Goal: Transaction & Acquisition: Purchase product/service

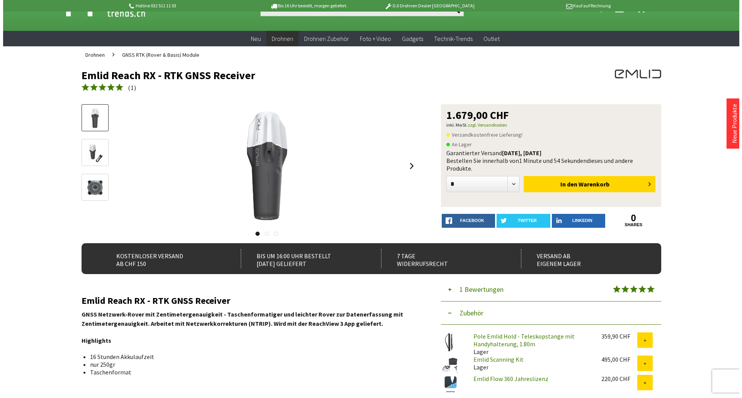
scroll to position [39, 0]
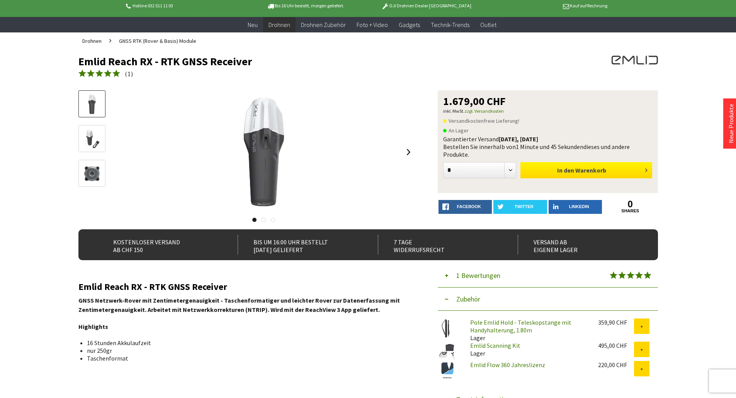
click at [541, 171] on button "In den Warenkorb" at bounding box center [586, 170] width 132 height 16
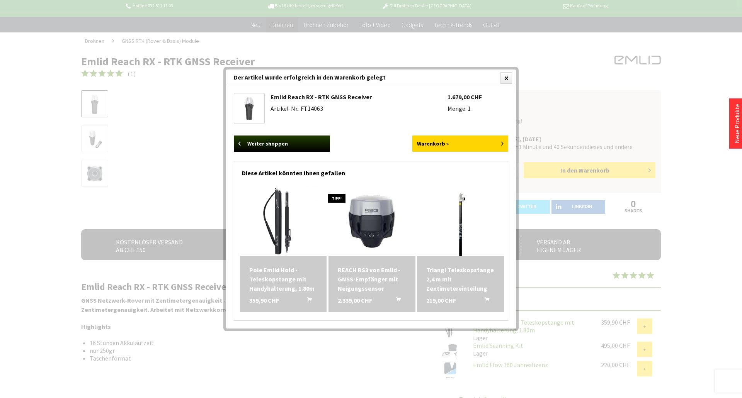
click at [287, 230] on img at bounding box center [283, 222] width 70 height 70
click at [457, 220] on img at bounding box center [461, 222] width 70 height 70
click at [275, 213] on img at bounding box center [283, 222] width 70 height 70
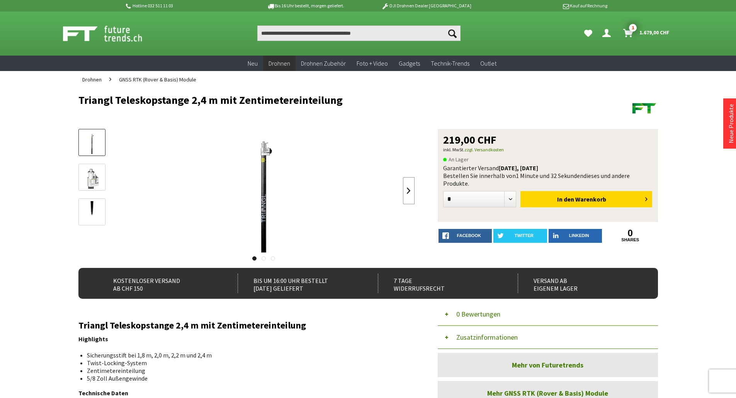
click at [410, 189] on link at bounding box center [409, 190] width 12 height 27
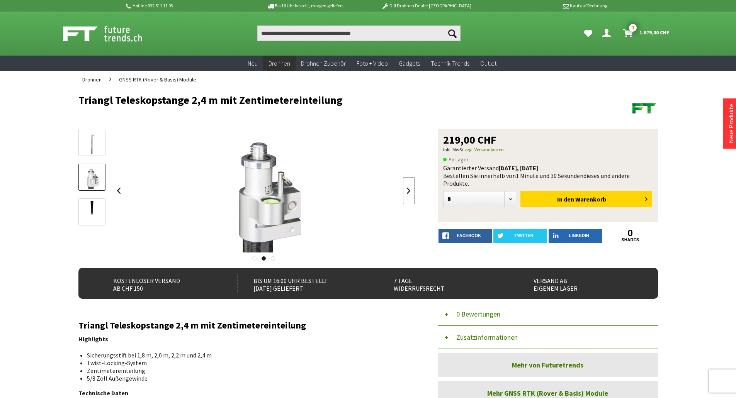
click at [410, 189] on link at bounding box center [409, 190] width 12 height 27
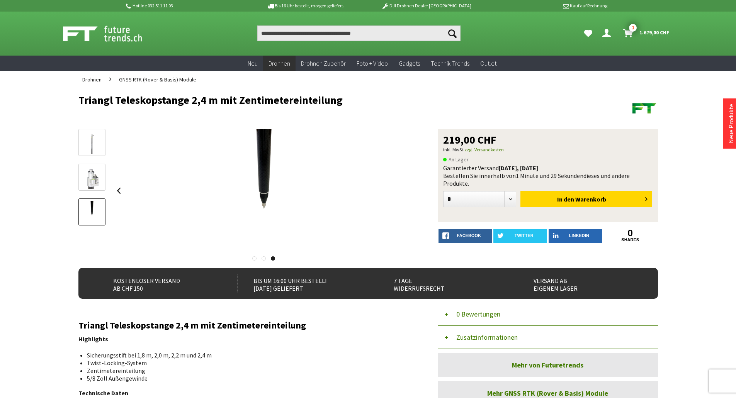
click at [410, 189] on div at bounding box center [264, 191] width 302 height 124
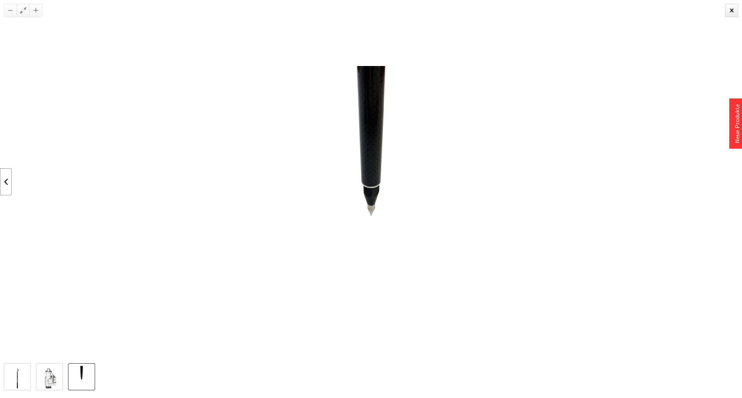
click at [11, 183] on link at bounding box center [6, 181] width 12 height 27
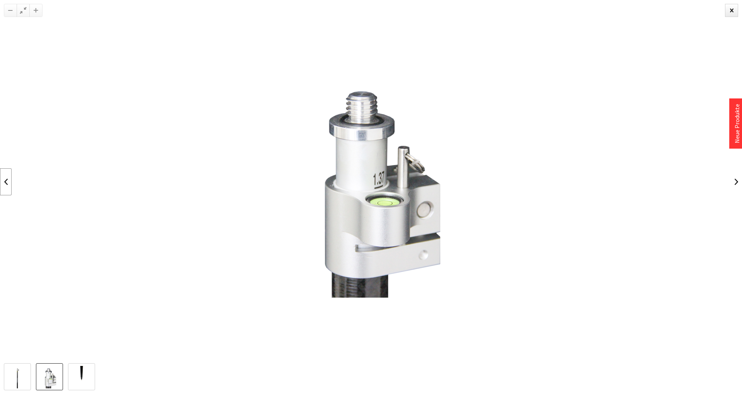
click at [11, 183] on link at bounding box center [6, 181] width 12 height 27
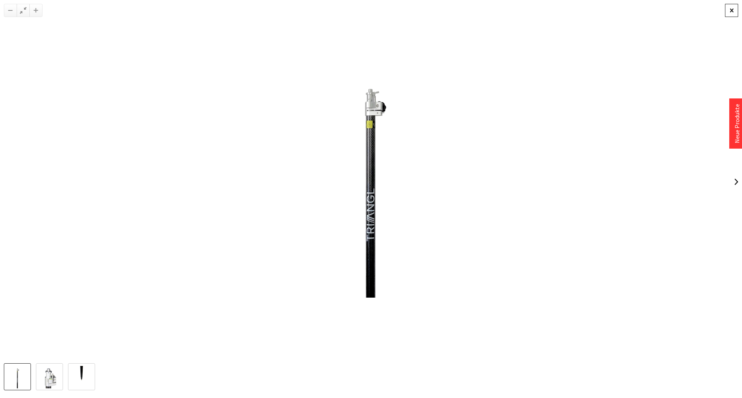
click at [730, 13] on div at bounding box center [731, 10] width 13 height 13
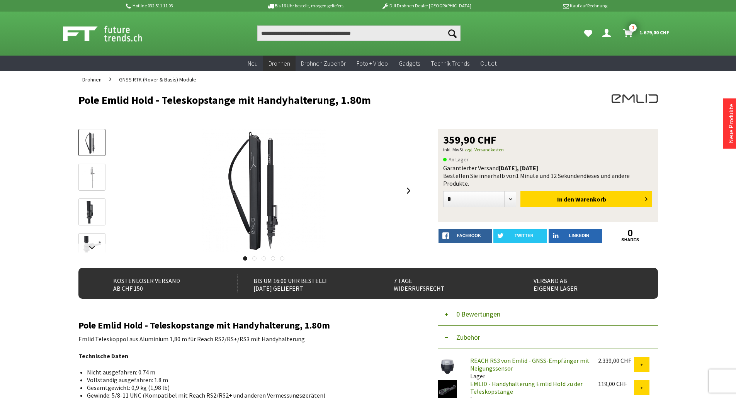
click at [92, 174] on img at bounding box center [92, 178] width 22 height 22
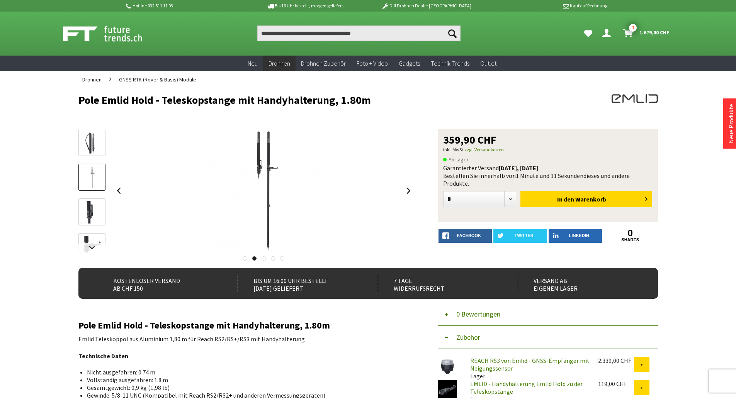
click at [91, 194] on div at bounding box center [91, 216] width 27 height 174
click at [91, 199] on link at bounding box center [91, 212] width 27 height 27
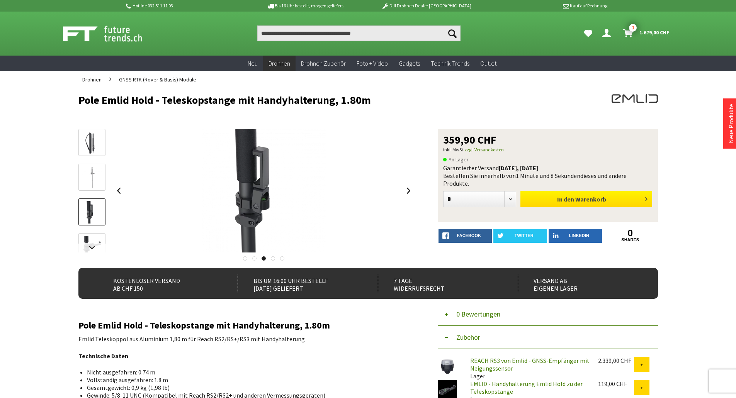
click at [554, 201] on button "In den Warenkorb" at bounding box center [586, 199] width 132 height 16
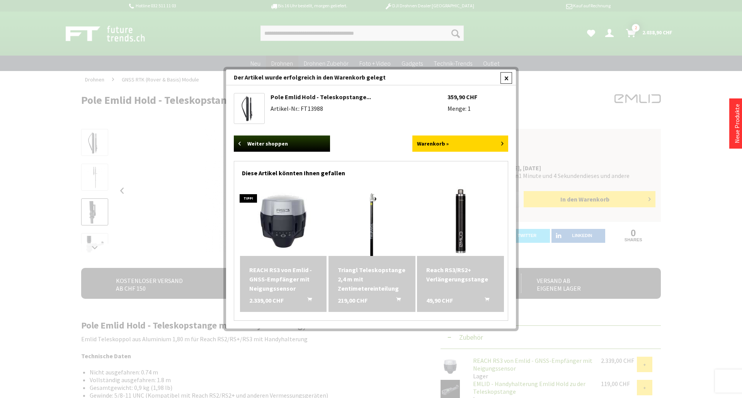
click at [507, 75] on div at bounding box center [506, 78] width 12 height 12
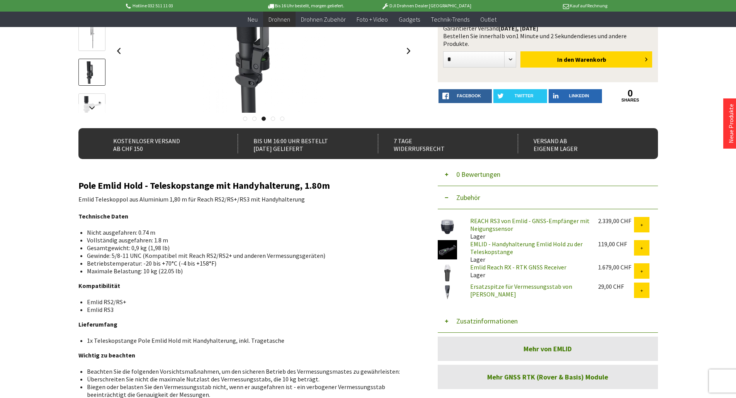
scroll to position [155, 0]
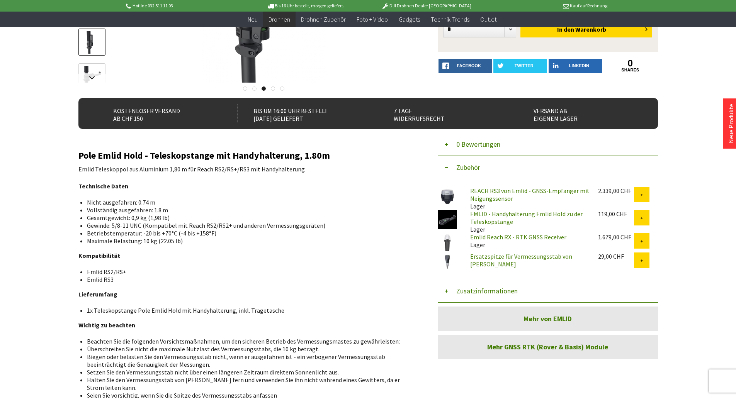
click at [485, 215] on link "EMLID - Handyhalterung Emlid Hold zu der Teleskopstange" at bounding box center [526, 217] width 112 height 15
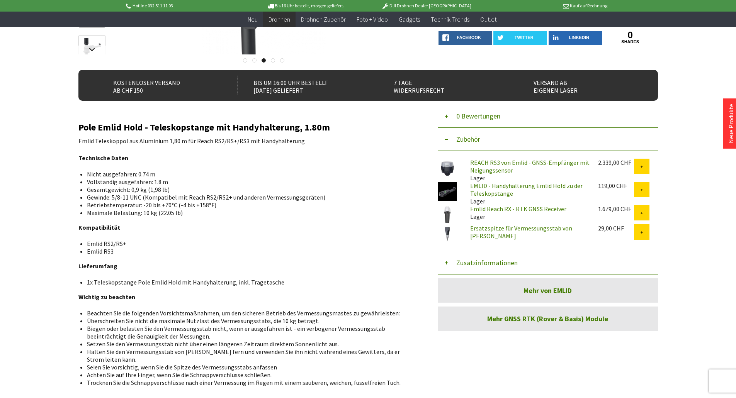
scroll to position [232, 0]
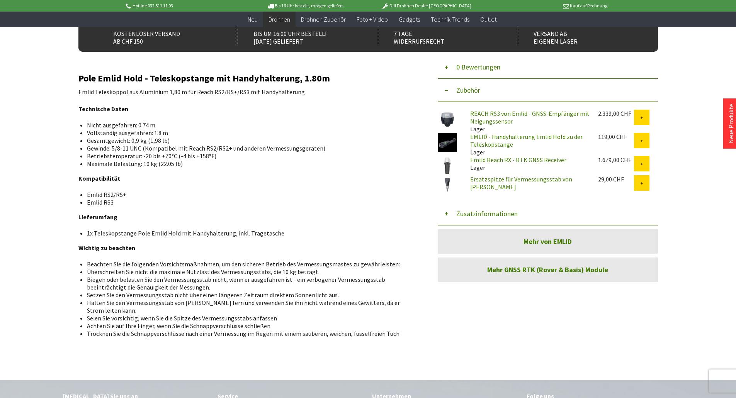
click at [490, 239] on link "Mehr von EMLID" at bounding box center [548, 242] width 220 height 24
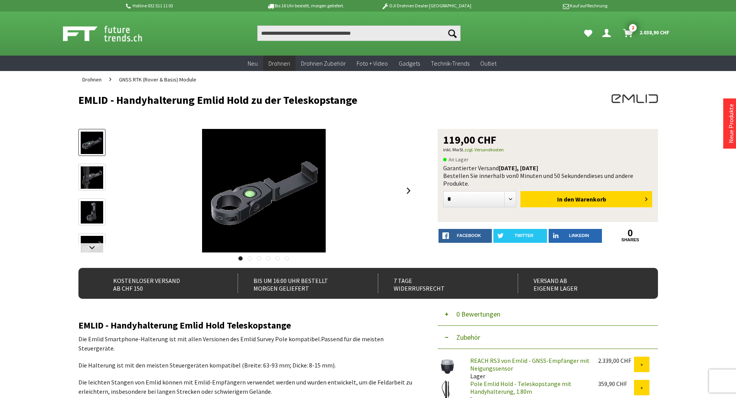
click at [81, 183] on img at bounding box center [92, 178] width 22 height 22
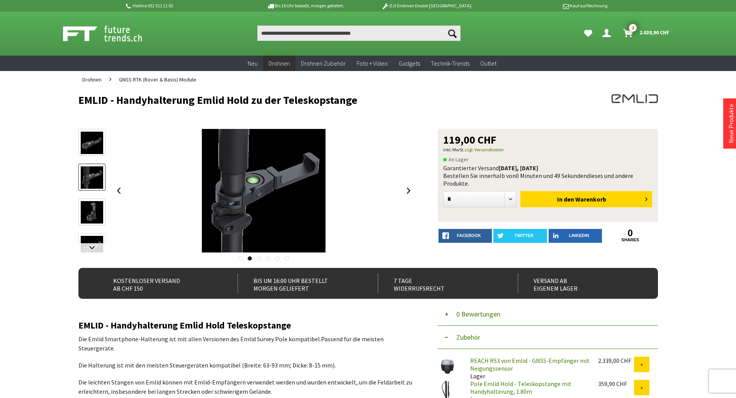
click at [92, 204] on img at bounding box center [92, 212] width 22 height 22
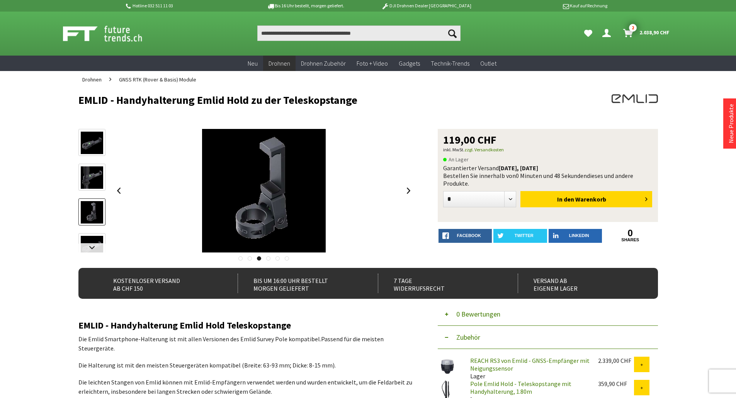
click at [92, 241] on img at bounding box center [92, 247] width 22 height 22
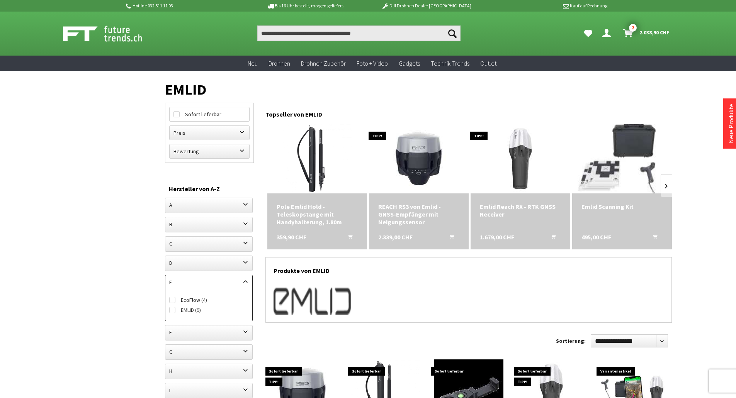
click at [632, 134] on img at bounding box center [621, 158] width 97 height 97
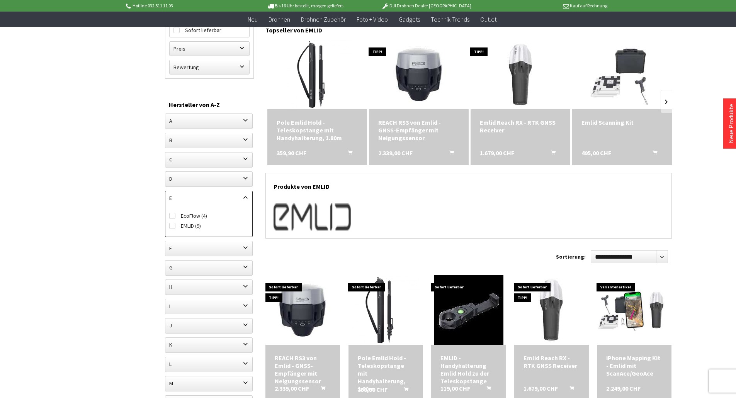
scroll to position [193, 0]
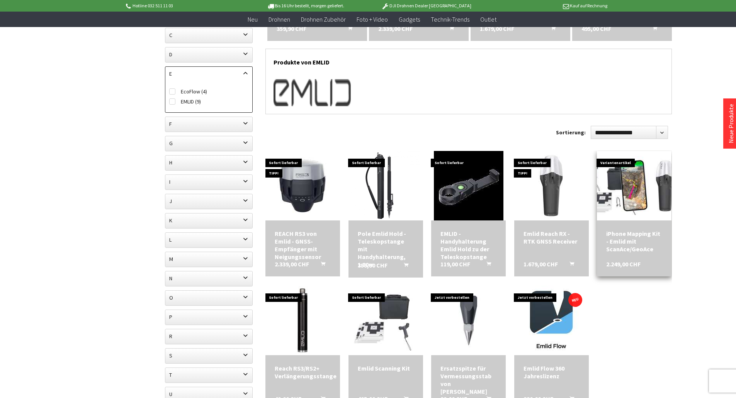
click at [656, 181] on img at bounding box center [634, 185] width 104 height 59
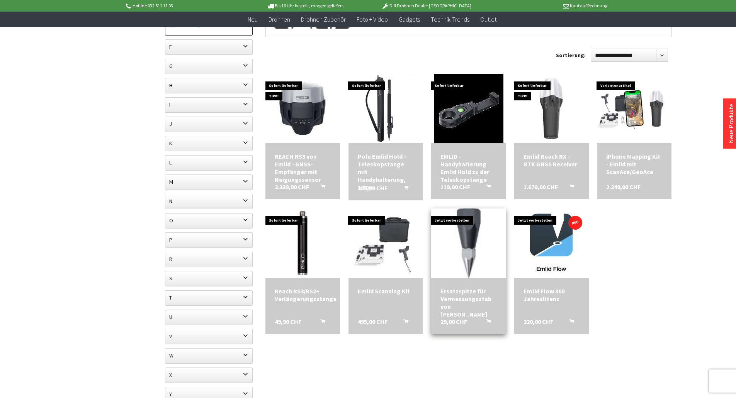
scroll to position [0, 0]
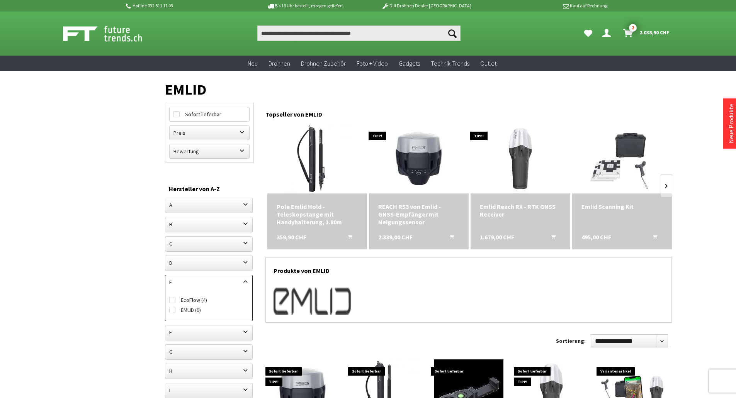
click at [643, 28] on span "2.038,90 CHF" at bounding box center [654, 32] width 30 height 12
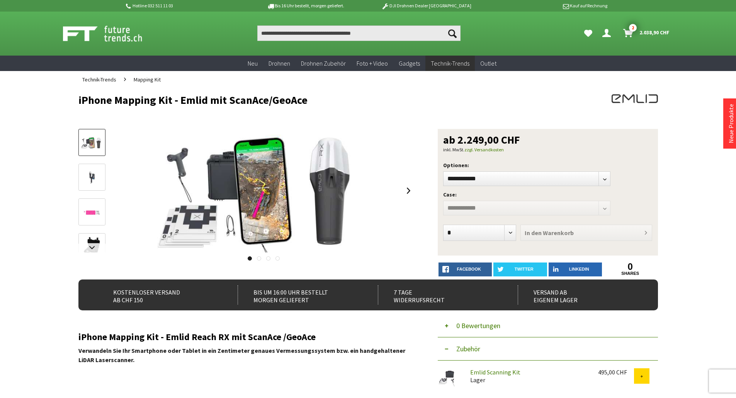
click at [88, 179] on img at bounding box center [92, 178] width 22 height 13
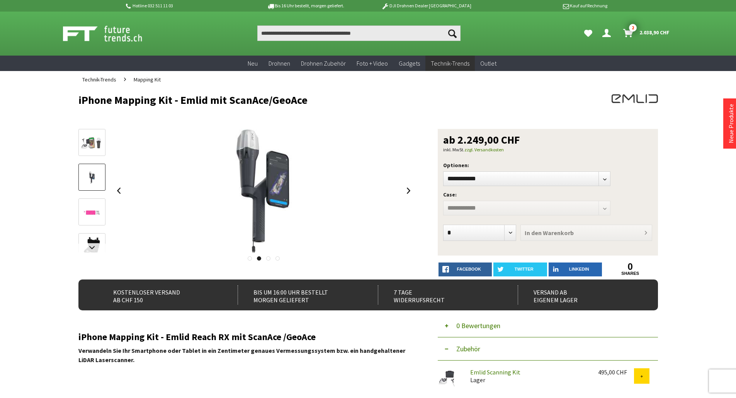
click at [90, 213] on img at bounding box center [92, 212] width 22 height 13
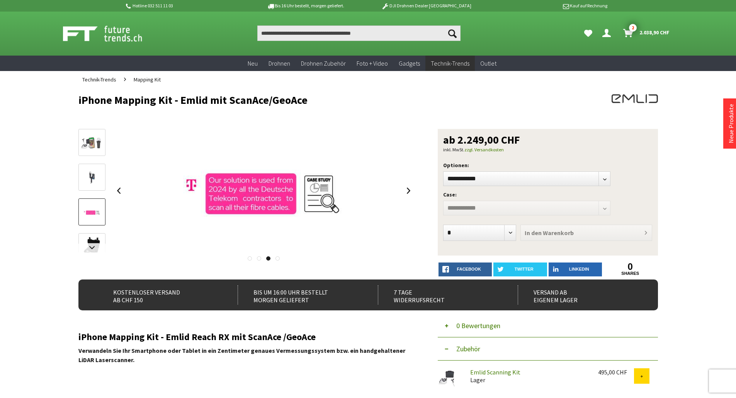
click at [92, 235] on link at bounding box center [91, 246] width 27 height 27
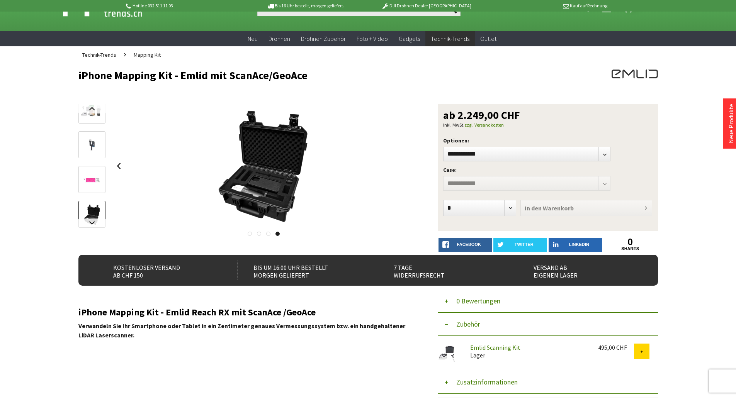
scroll to position [39, 0]
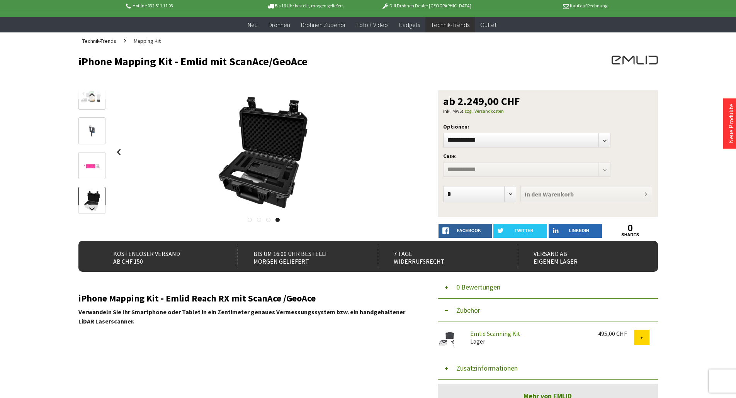
click at [96, 196] on img at bounding box center [92, 201] width 22 height 22
click at [97, 103] on link at bounding box center [91, 96] width 27 height 27
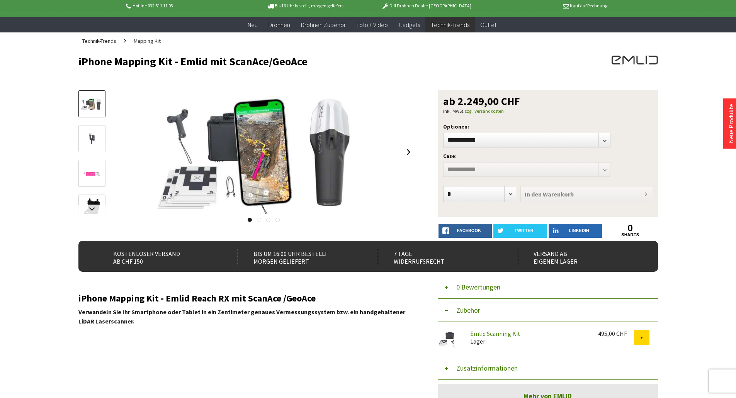
click at [93, 137] on img at bounding box center [92, 139] width 22 height 13
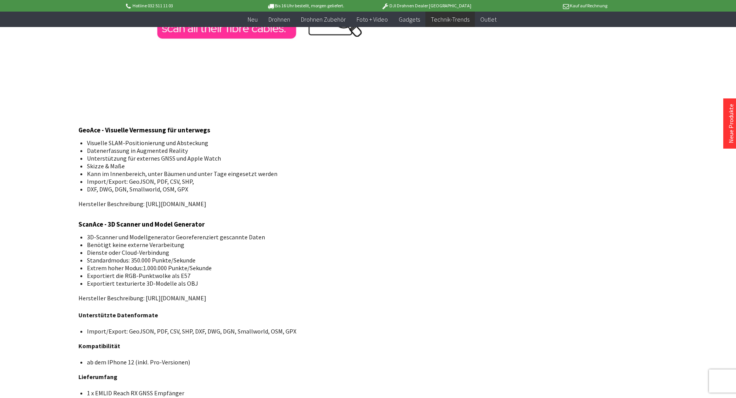
scroll to position [1005, 0]
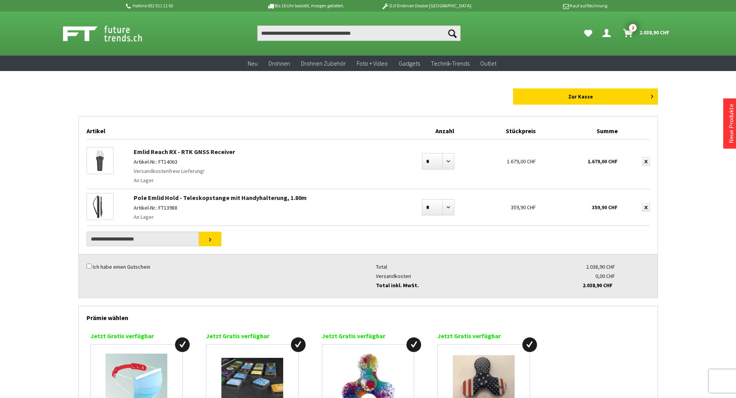
drag, startPoint x: 406, startPoint y: 284, endPoint x: 629, endPoint y: 285, distance: 223.3
click at [626, 284] on div "Ich habe einen Gutschein Total 2.038,90 CHF Versandkosten 0,00 CHF Total inkl. …" at bounding box center [368, 276] width 579 height 44
click at [629, 285] on ul "Total 2.038,90 CHF Versandkosten 0,00 CHF Total inkl. MwSt. 2.038,90 CHF Gesamt…" at bounding box center [512, 276] width 289 height 43
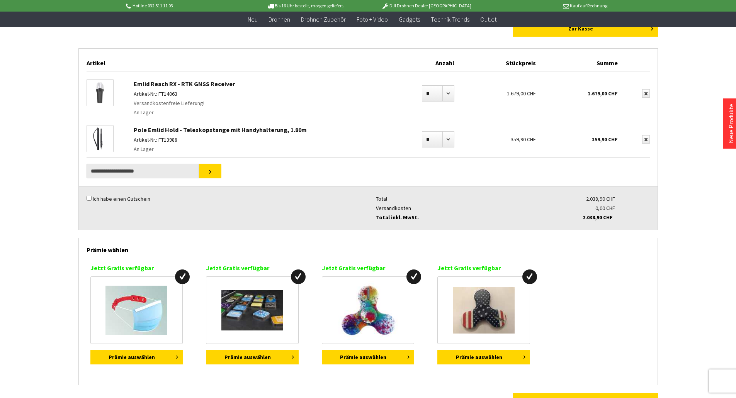
scroll to position [39, 0]
